Goal: Find specific page/section

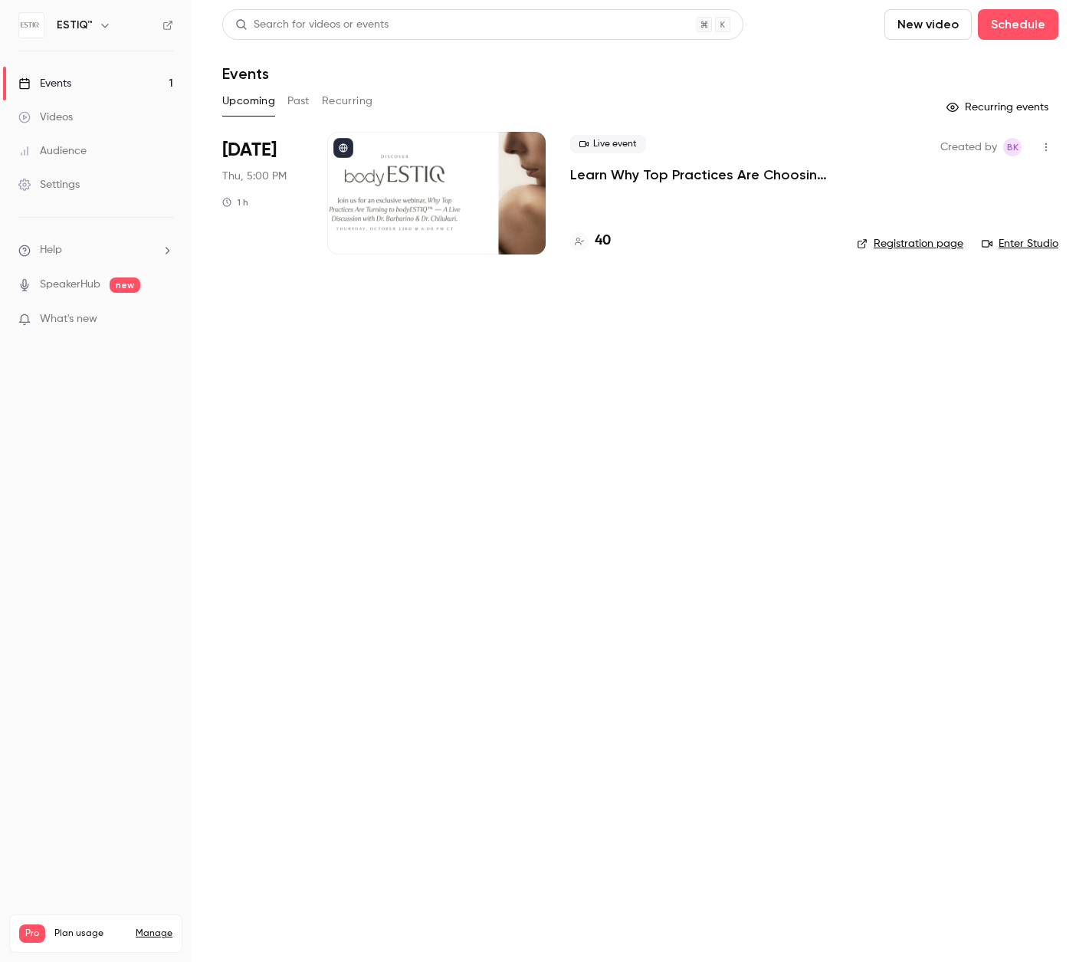
click at [606, 238] on h4 "40" at bounding box center [603, 241] width 16 height 21
